Goal: Task Accomplishment & Management: Manage account settings

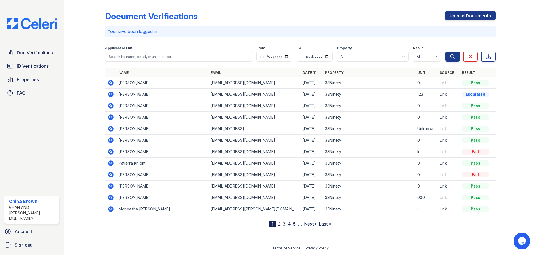
drag, startPoint x: 488, startPoint y: 93, endPoint x: 479, endPoint y: 94, distance: 9.3
click at [486, 93] on div "Escalated" at bounding box center [475, 95] width 27 height 6
click at [479, 94] on div "Escalated" at bounding box center [475, 95] width 27 height 6
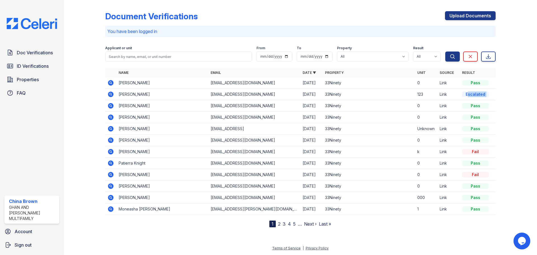
click at [479, 91] on td "Escalated" at bounding box center [478, 94] width 36 height 11
click at [499, 91] on div at bounding box center [512, 114] width 32 height 225
click at [111, 95] on icon at bounding box center [110, 93] width 1 height 1
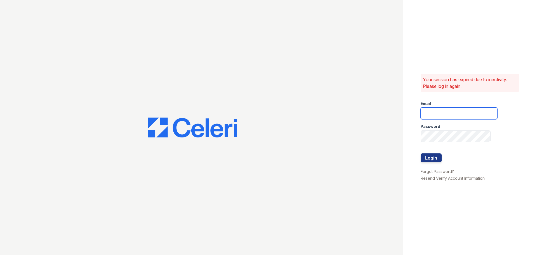
click at [456, 115] on input "email" at bounding box center [459, 113] width 77 height 12
click at [421, 153] on button "Login" at bounding box center [431, 157] width 21 height 9
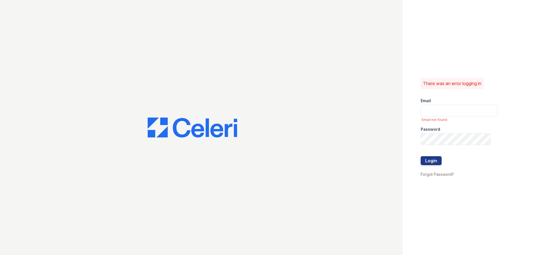
click at [471, 116] on form "Email Email not found Password Login" at bounding box center [459, 131] width 77 height 77
click at [465, 114] on input "email" at bounding box center [459, 111] width 77 height 12
type input "33ninety.leasing1@ghancooper.com"
click at [421, 156] on button "Login" at bounding box center [431, 160] width 21 height 9
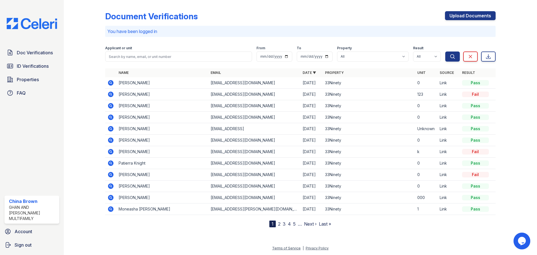
drag, startPoint x: 202, startPoint y: 93, endPoint x: 189, endPoint y: 106, distance: 18.0
click at [189, 106] on tbody "[PERSON_NAME] [EMAIL_ADDRESS][DOMAIN_NAME] [DATE] 33Ninety 0 Link Pass [PERSON_…" at bounding box center [300, 146] width 391 height 138
click at [196, 104] on td "[PERSON_NAME]" at bounding box center [162, 105] width 92 height 11
click at [143, 93] on td "[PERSON_NAME]" at bounding box center [162, 94] width 92 height 11
